Goal: Navigation & Orientation: Find specific page/section

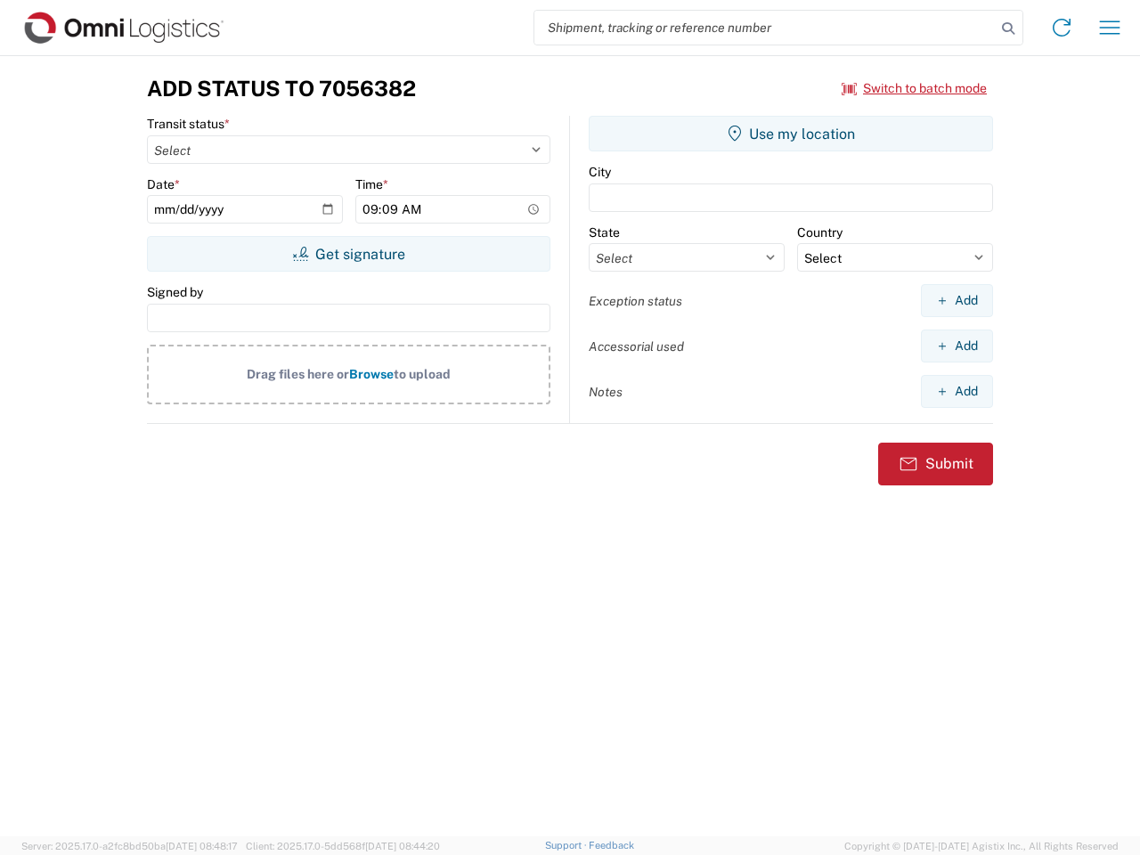
click at [765, 28] on input "search" at bounding box center [764, 28] width 461 height 34
click at [1008, 28] on icon at bounding box center [1007, 28] width 25 height 25
click at [1061, 28] on icon at bounding box center [1061, 27] width 28 height 28
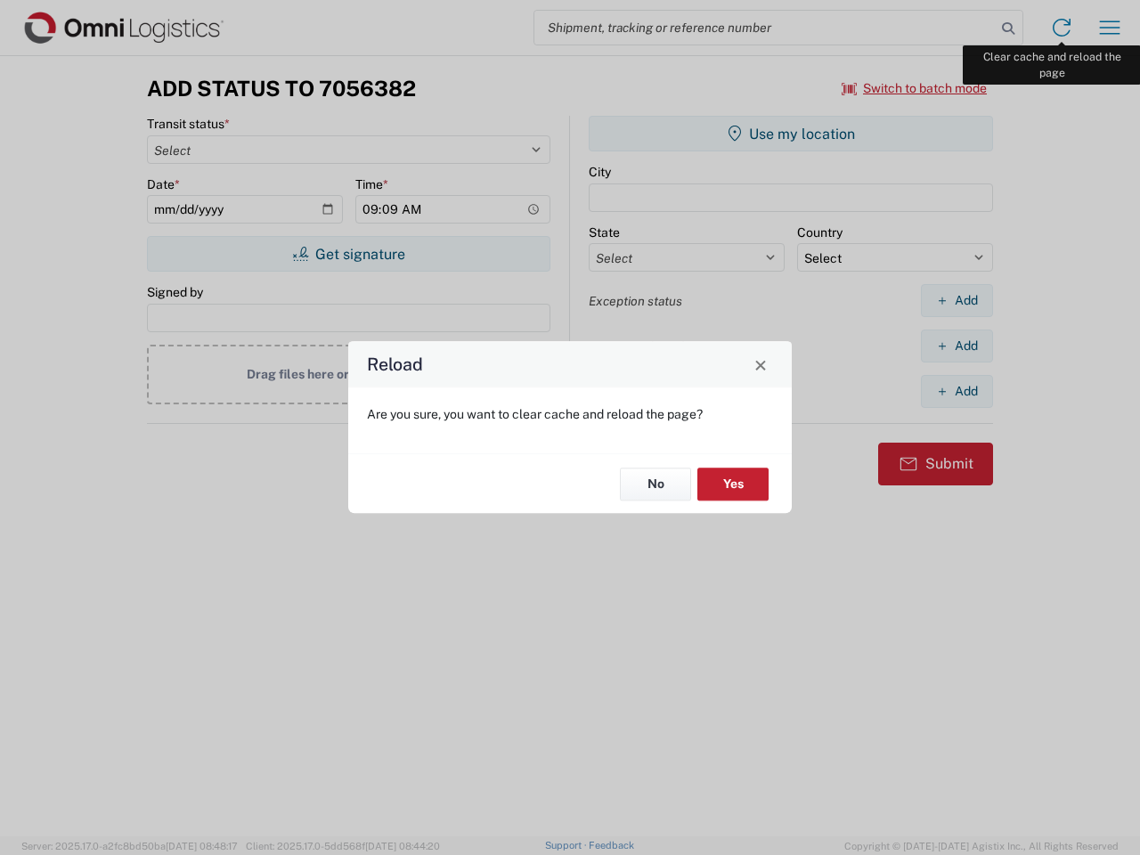
click at [1109, 28] on div "Reload Are you sure, you want to clear cache and reload the page? No Yes" at bounding box center [570, 427] width 1140 height 855
click at [914, 88] on div "Reload Are you sure, you want to clear cache and reload the page? No Yes" at bounding box center [570, 427] width 1140 height 855
click at [348, 254] on div "Reload Are you sure, you want to clear cache and reload the page? No Yes" at bounding box center [570, 427] width 1140 height 855
click at [791, 134] on div "Reload Are you sure, you want to clear cache and reload the page? No Yes" at bounding box center [570, 427] width 1140 height 855
click at [956, 300] on div "Reload Are you sure, you want to clear cache and reload the page? No Yes" at bounding box center [570, 427] width 1140 height 855
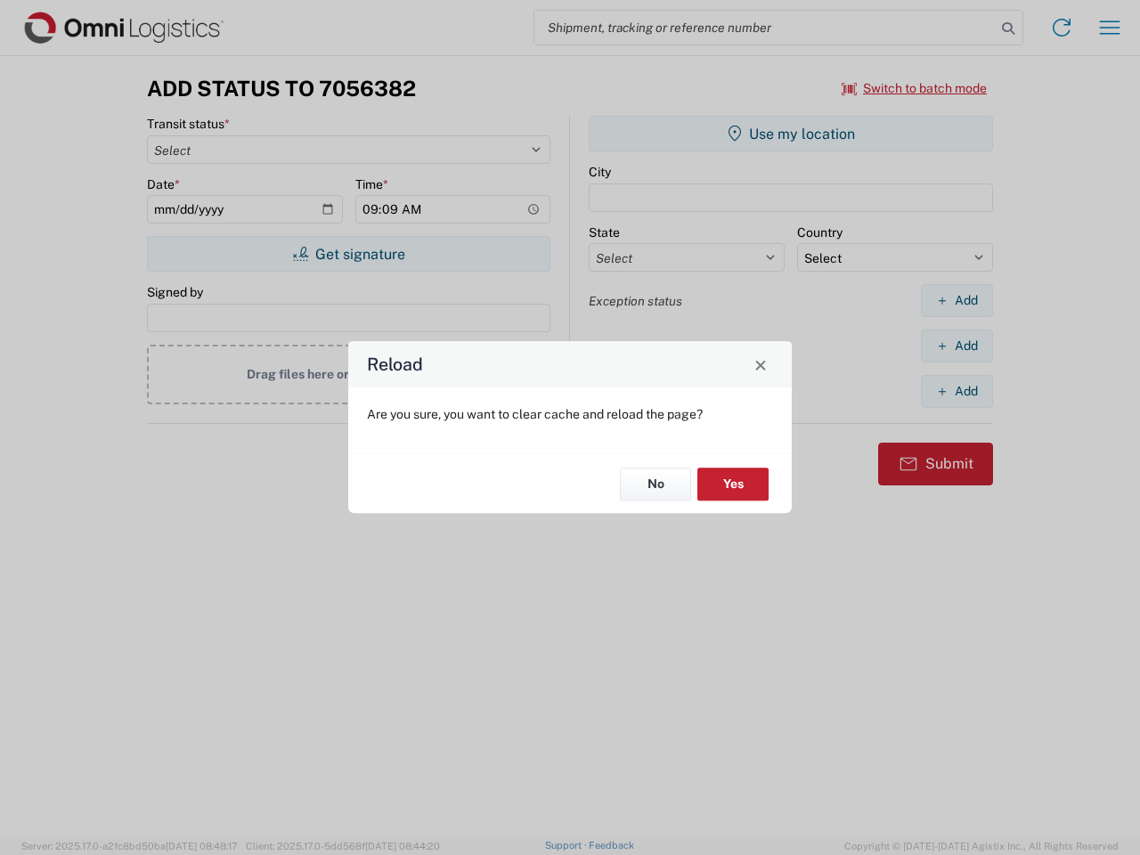
click at [956, 345] on div "Reload Are you sure, you want to clear cache and reload the page? No Yes" at bounding box center [570, 427] width 1140 height 855
click at [956, 391] on div "Reload Are you sure, you want to clear cache and reload the page? No Yes" at bounding box center [570, 427] width 1140 height 855
